Goal: Transaction & Acquisition: Purchase product/service

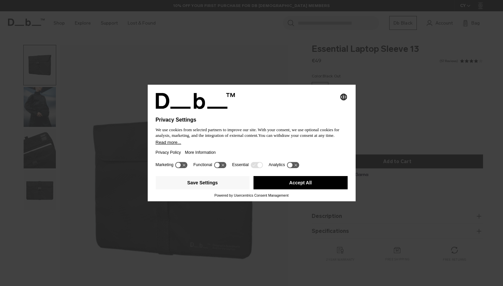
click at [308, 185] on button "Accept All" at bounding box center [300, 182] width 94 height 13
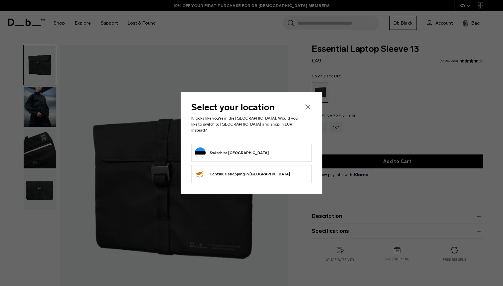
click at [229, 150] on button "Switch to [GEOGRAPHIC_DATA]" at bounding box center [232, 153] width 74 height 11
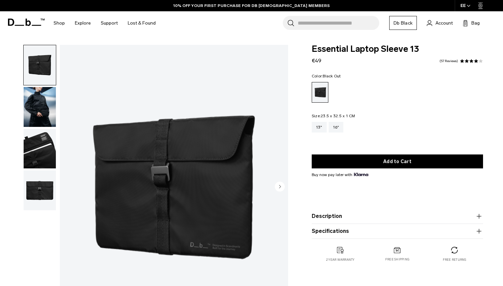
click at [42, 114] on img "button" at bounding box center [40, 107] width 32 height 40
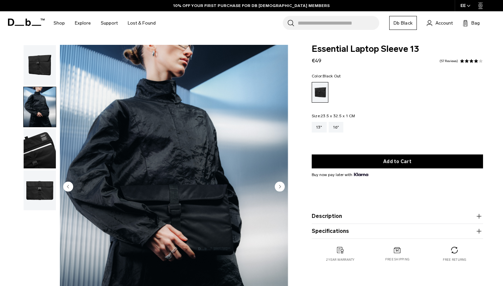
click at [45, 153] on img "button" at bounding box center [40, 149] width 32 height 40
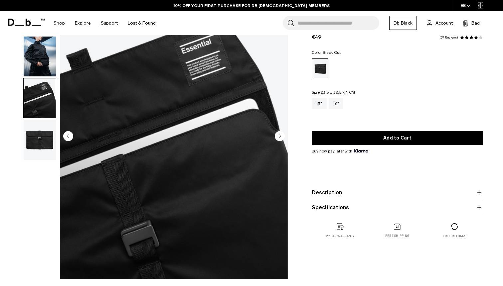
scroll to position [52, 0]
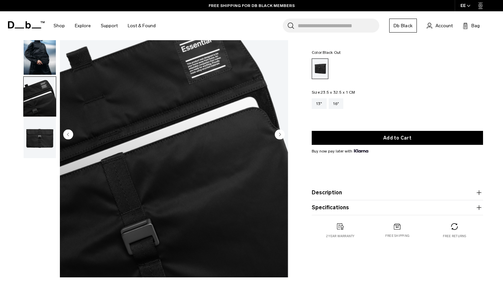
click at [39, 144] on img "button" at bounding box center [40, 138] width 32 height 40
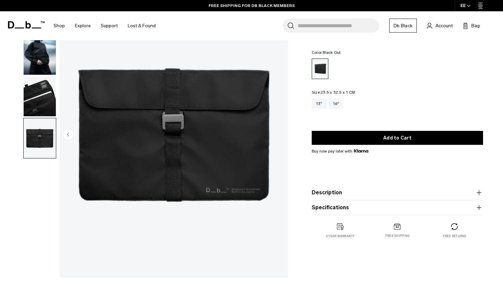
scroll to position [0, 0]
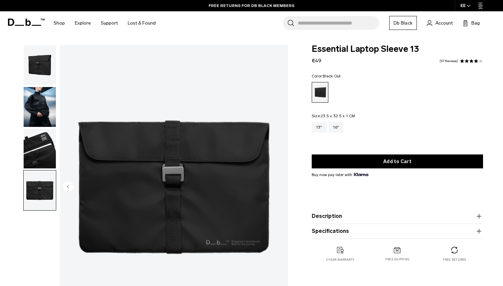
click at [333, 24] on input "Search for Bags, Luggage..." at bounding box center [338, 23] width 81 height 14
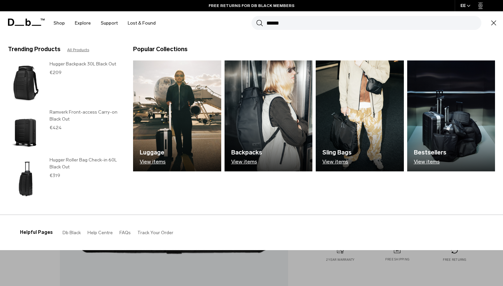
type input "******"
click at [256, 19] on button "Search" at bounding box center [259, 22] width 7 height 7
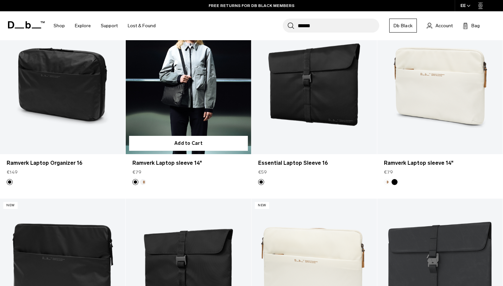
scroll to position [138, 0]
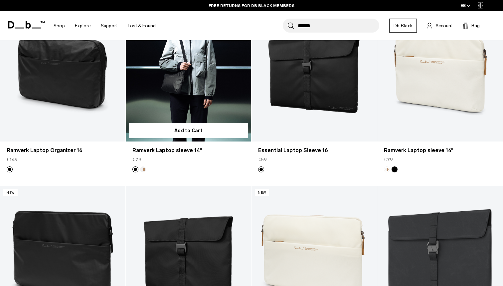
click at [173, 99] on link "Ramverk Laptop sleeve 14" at bounding box center [188, 72] width 125 height 139
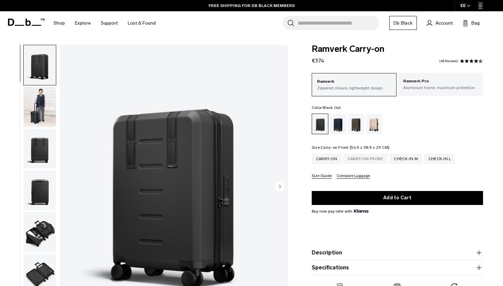
click at [371, 163] on div "Carry-on Front" at bounding box center [365, 159] width 45 height 11
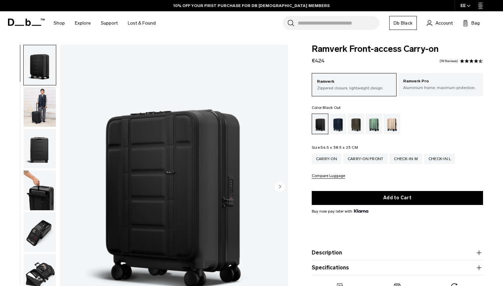
click at [45, 111] on img "button" at bounding box center [40, 107] width 32 height 40
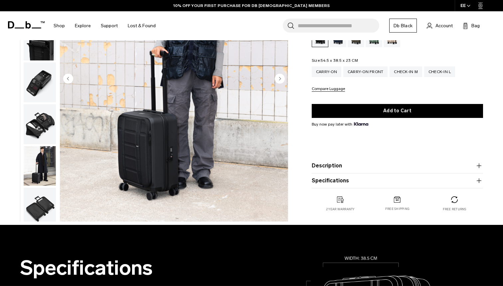
scroll to position [117, 0]
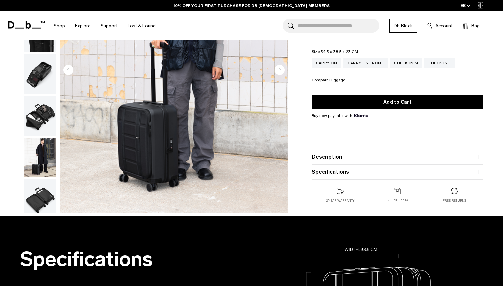
click at [340, 158] on button "Description" at bounding box center [396, 157] width 171 height 8
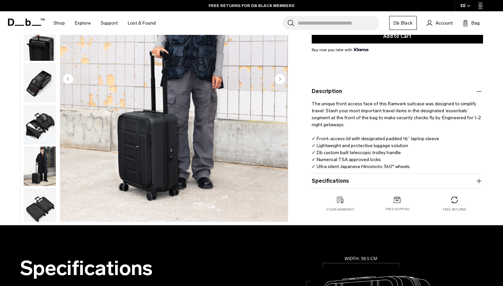
scroll to position [160, 0]
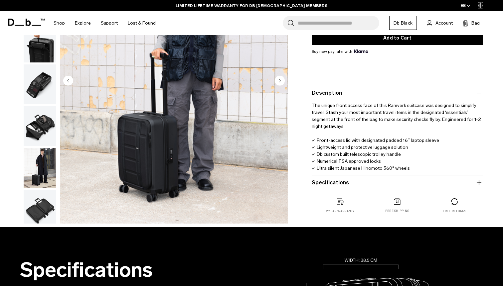
click at [49, 207] on img "button" at bounding box center [40, 210] width 32 height 40
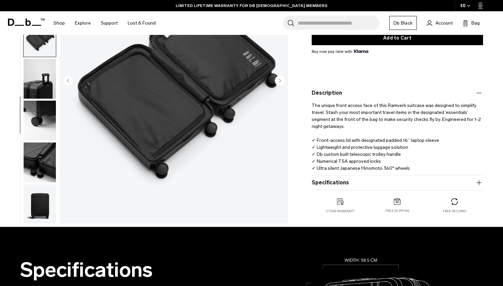
scroll to position [215, 0]
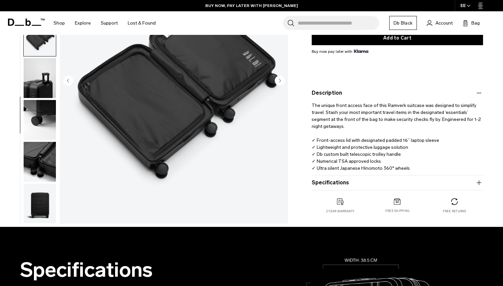
click at [51, 154] on img "button" at bounding box center [40, 162] width 32 height 40
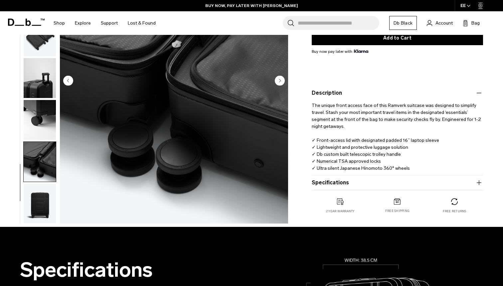
click at [45, 203] on img "button" at bounding box center [40, 203] width 32 height 40
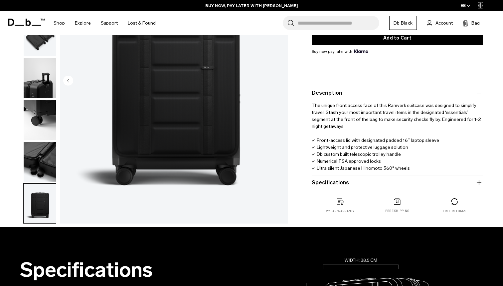
click at [45, 165] on img "button" at bounding box center [40, 162] width 32 height 40
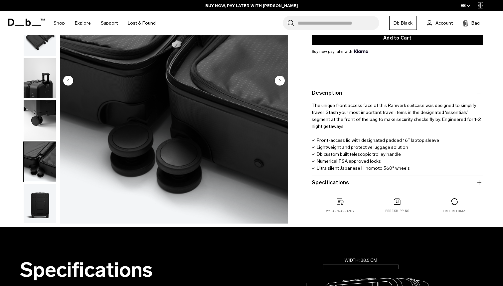
click at [44, 201] on img "button" at bounding box center [40, 203] width 32 height 40
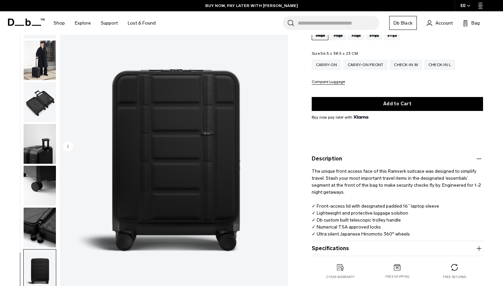
scroll to position [90, 0]
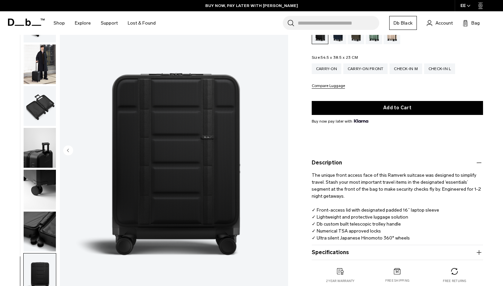
click at [44, 197] on img "button" at bounding box center [40, 190] width 32 height 40
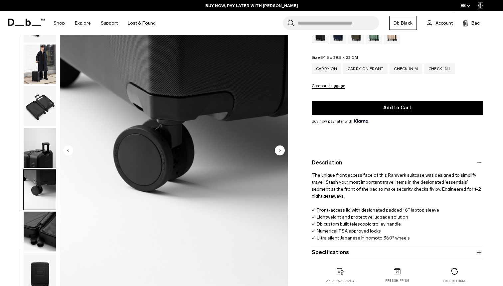
click at [44, 147] on img "button" at bounding box center [40, 148] width 32 height 40
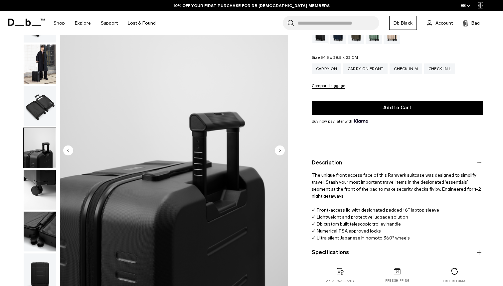
click at [44, 113] on img "button" at bounding box center [40, 106] width 32 height 40
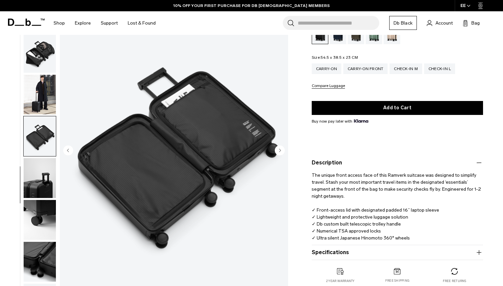
click at [40, 85] on img "button" at bounding box center [40, 94] width 32 height 40
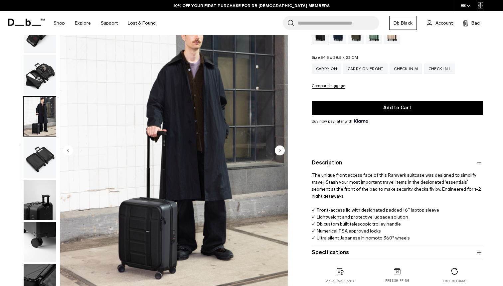
click at [44, 83] on img "button" at bounding box center [40, 75] width 32 height 40
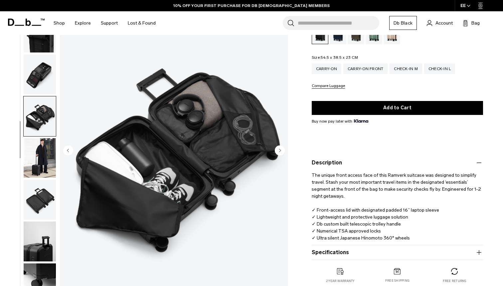
click at [44, 83] on img "button" at bounding box center [40, 75] width 32 height 40
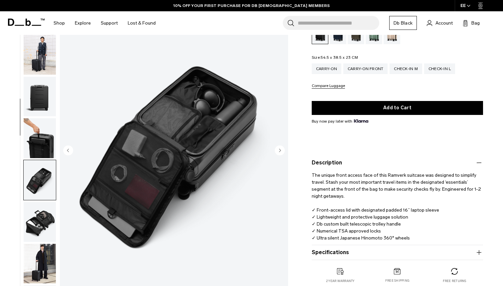
scroll to position [13, 0]
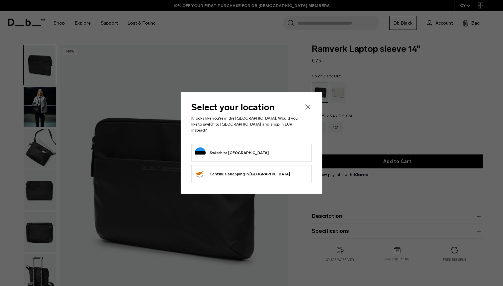
click at [309, 110] on icon "Close" at bounding box center [307, 107] width 8 height 8
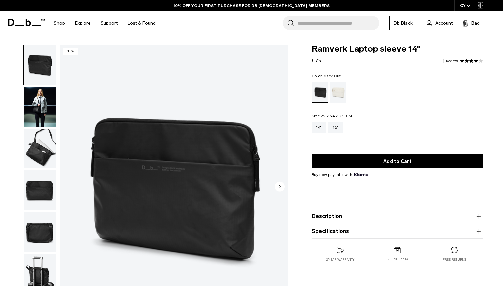
click at [37, 102] on img "button" at bounding box center [40, 107] width 32 height 40
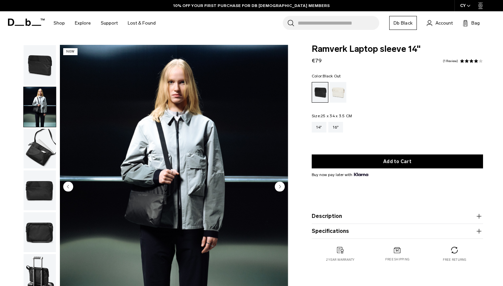
click at [37, 149] on img "button" at bounding box center [40, 149] width 32 height 40
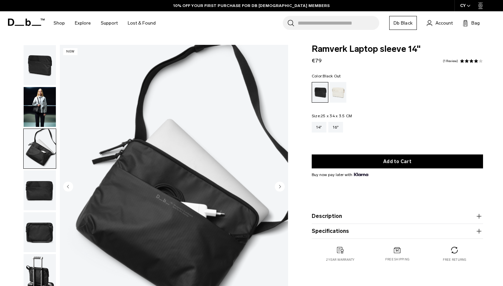
click at [43, 195] on img "button" at bounding box center [40, 191] width 32 height 40
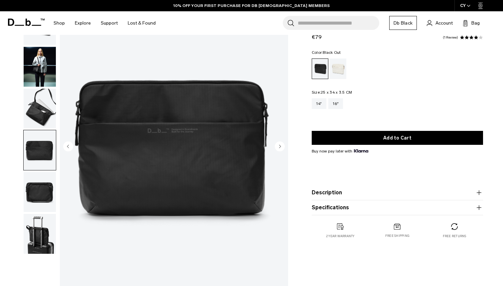
scroll to position [42, 0]
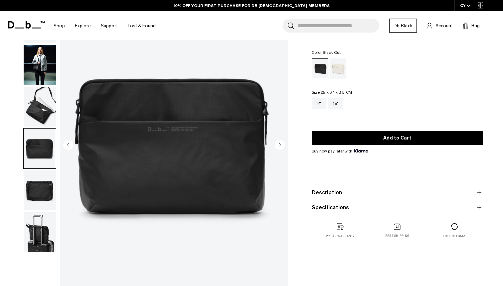
click at [43, 195] on img "button" at bounding box center [40, 191] width 32 height 40
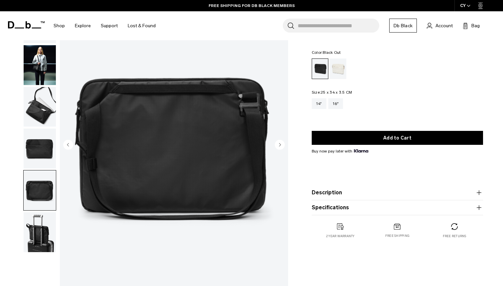
click at [43, 230] on img "button" at bounding box center [40, 232] width 32 height 40
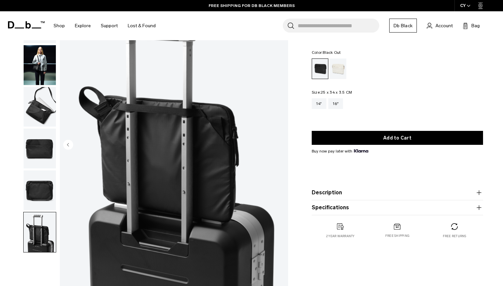
click at [43, 184] on img "button" at bounding box center [40, 191] width 32 height 40
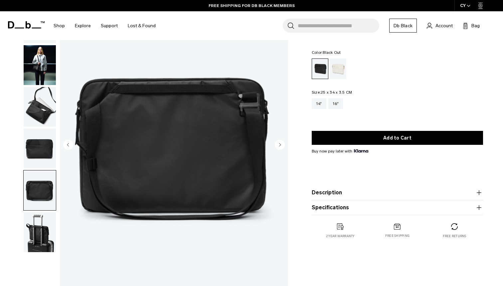
click at [44, 147] on img "button" at bounding box center [40, 149] width 32 height 40
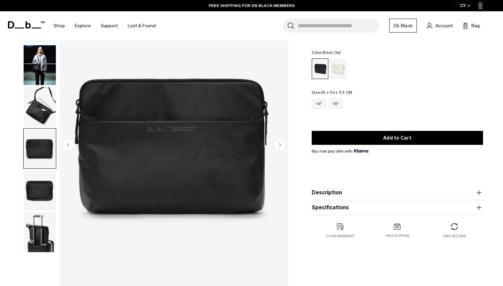
click at [42, 181] on img "button" at bounding box center [40, 191] width 32 height 40
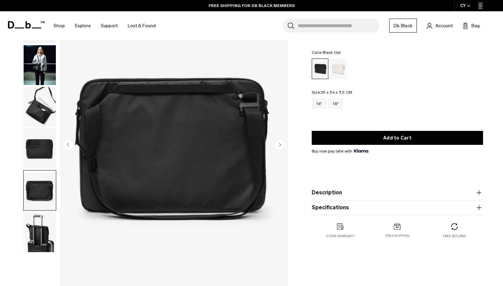
click at [42, 156] on img "button" at bounding box center [40, 149] width 32 height 40
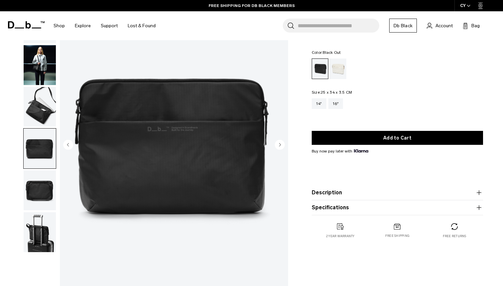
click at [46, 126] on img "button" at bounding box center [40, 107] width 32 height 40
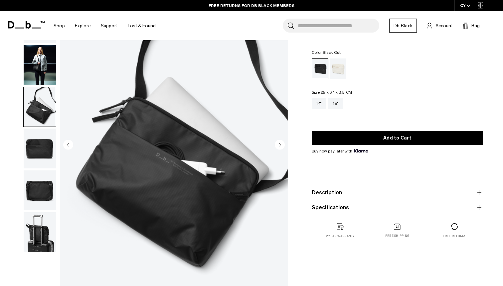
click at [41, 187] on img "button" at bounding box center [40, 191] width 32 height 40
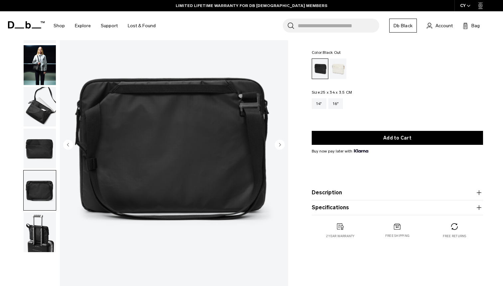
click at [40, 150] on img "button" at bounding box center [40, 149] width 32 height 40
